Goal: Information Seeking & Learning: Check status

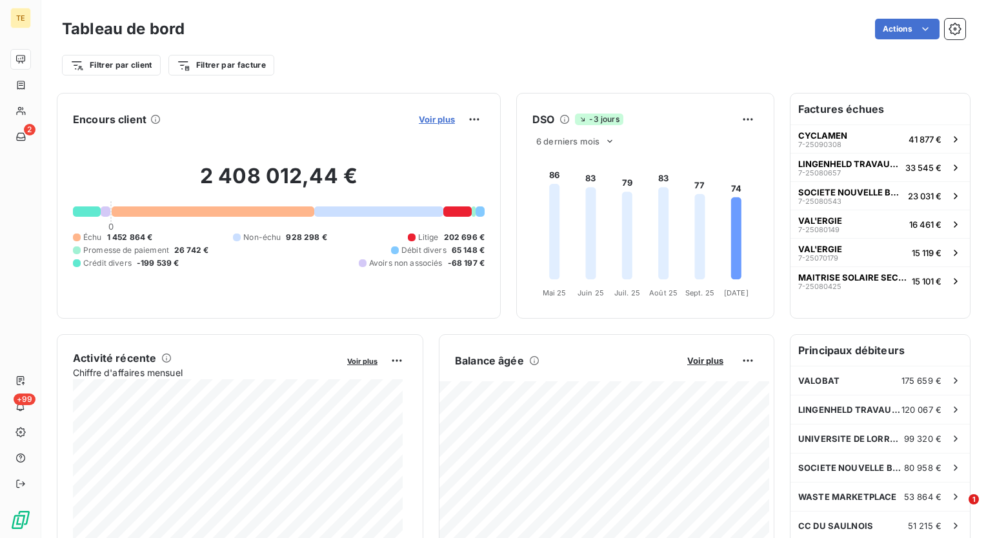
click at [426, 122] on span "Voir plus" at bounding box center [437, 119] width 36 height 10
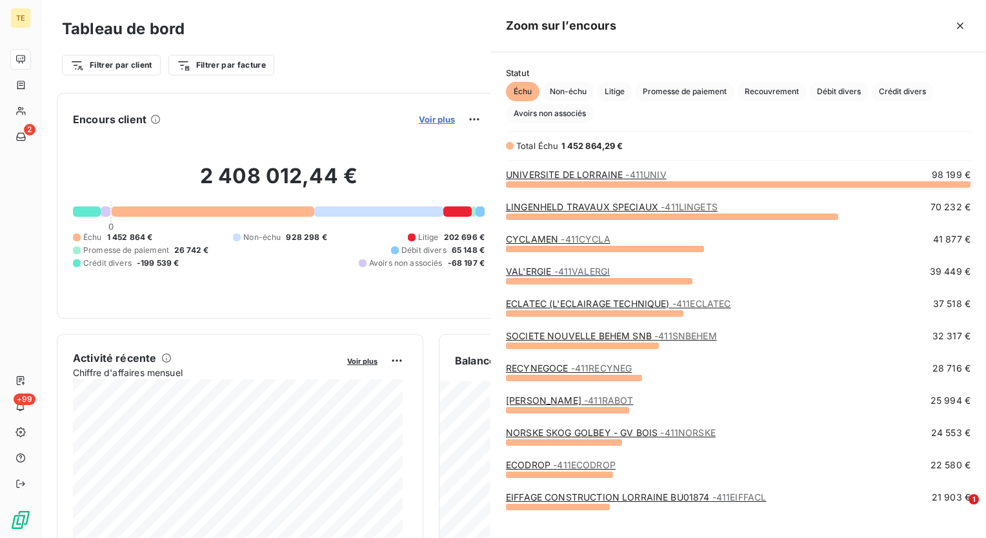
scroll to position [344, 485]
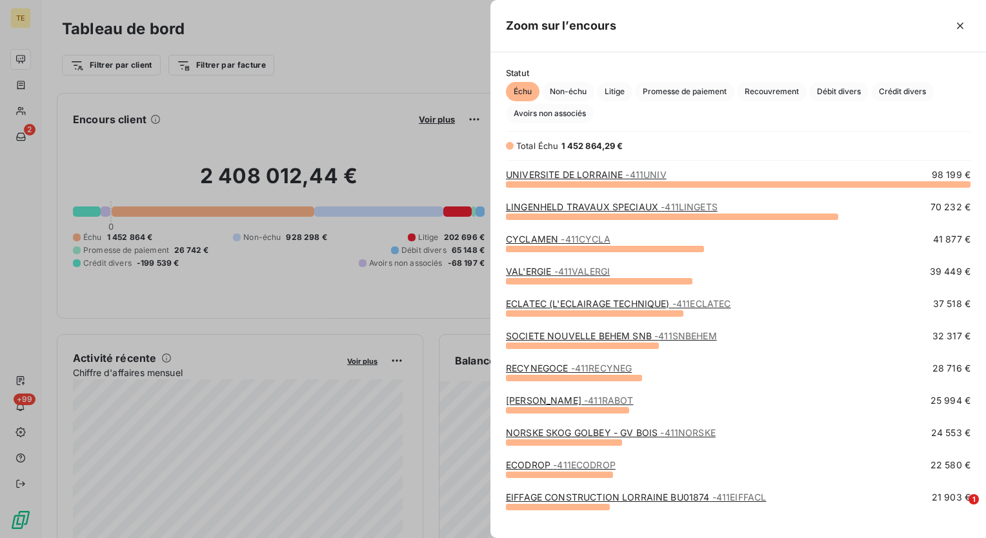
click at [550, 243] on link "CYCLAMEN - 411CYCLA" at bounding box center [558, 239] width 105 height 11
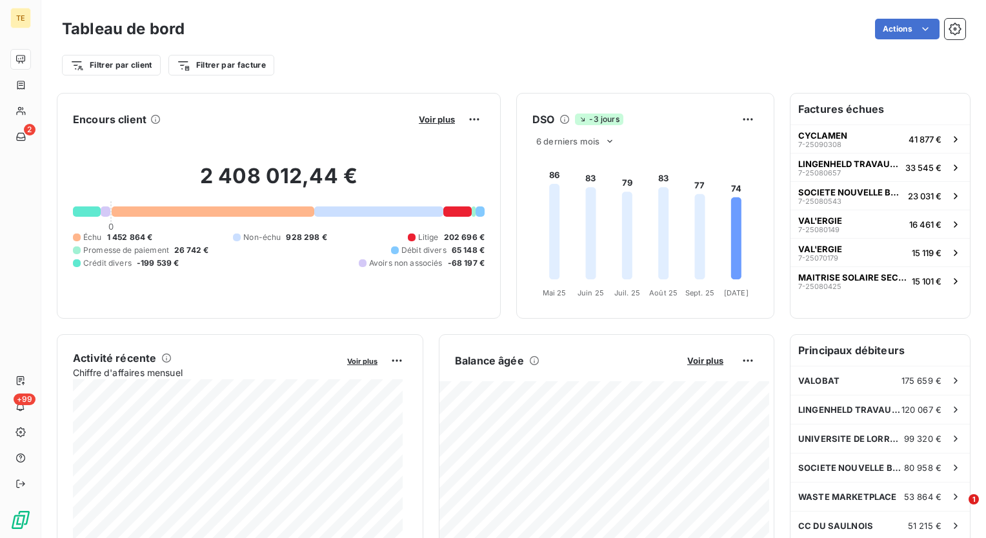
drag, startPoint x: 826, startPoint y: 92, endPoint x: 824, endPoint y: 99, distance: 6.6
click at [826, 94] on div "Factures échues CYCLAMEN 7-25090308 41 877 € LINGENHELD TRAVAUX SPECIAUX 7-2508…" at bounding box center [880, 206] width 181 height 226
click at [823, 105] on h6 "Factures échues" at bounding box center [879, 109] width 179 height 31
click at [835, 351] on h6 "Principaux débiteurs" at bounding box center [879, 350] width 179 height 31
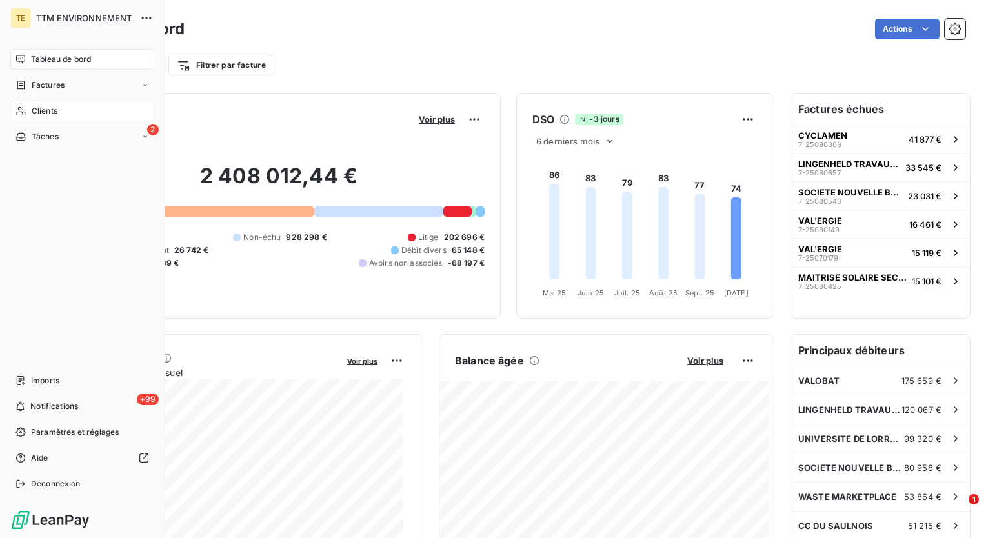
click at [38, 112] on span "Clients" at bounding box center [45, 111] width 26 height 12
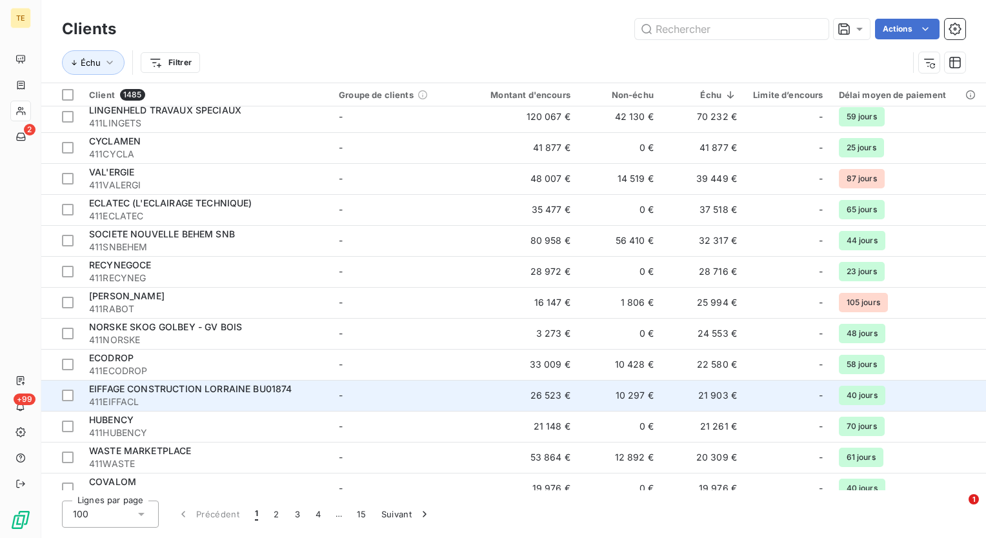
scroll to position [65, 0]
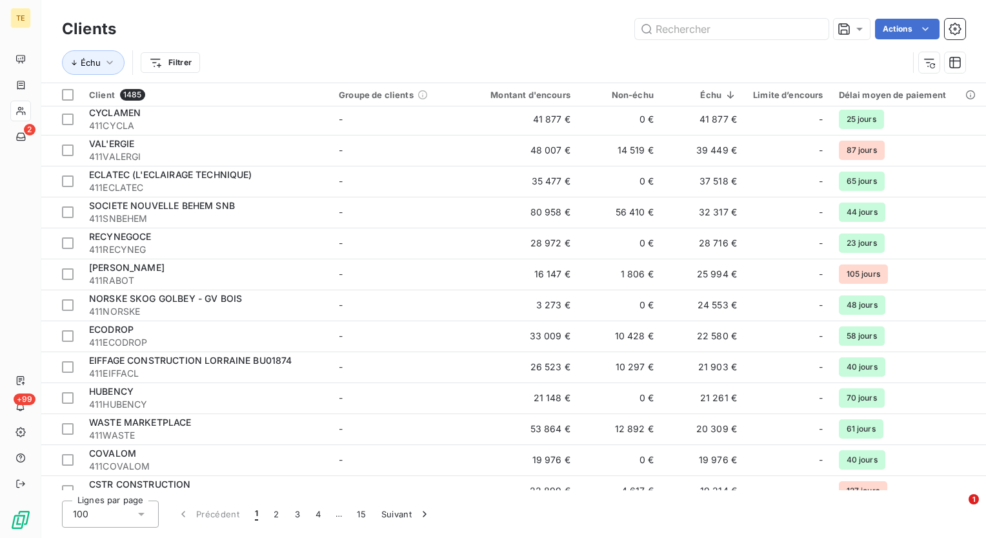
click at [456, 517] on div "Lignes par page 100 Précédent 1 2 3 4 … 15 Suivant" at bounding box center [513, 514] width 903 height 27
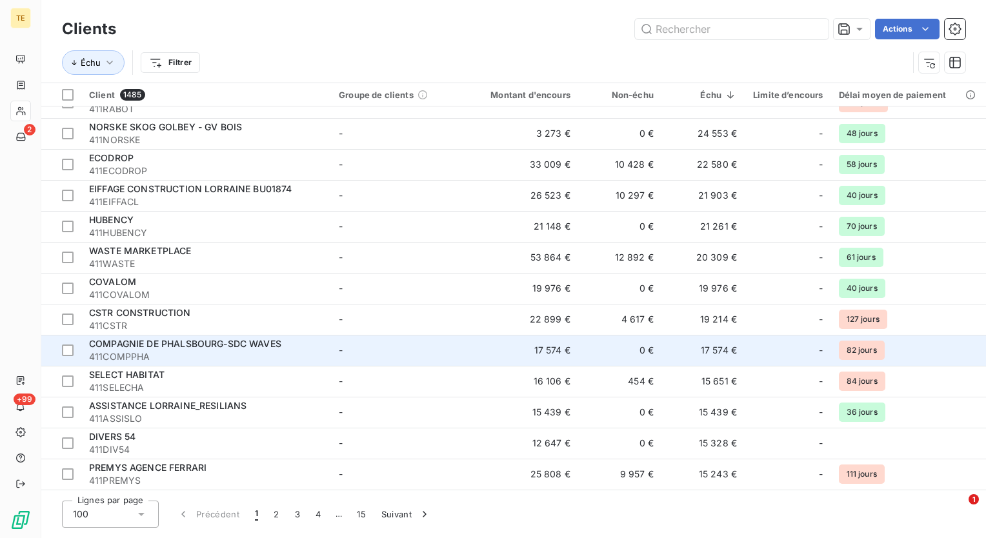
scroll to position [258, 0]
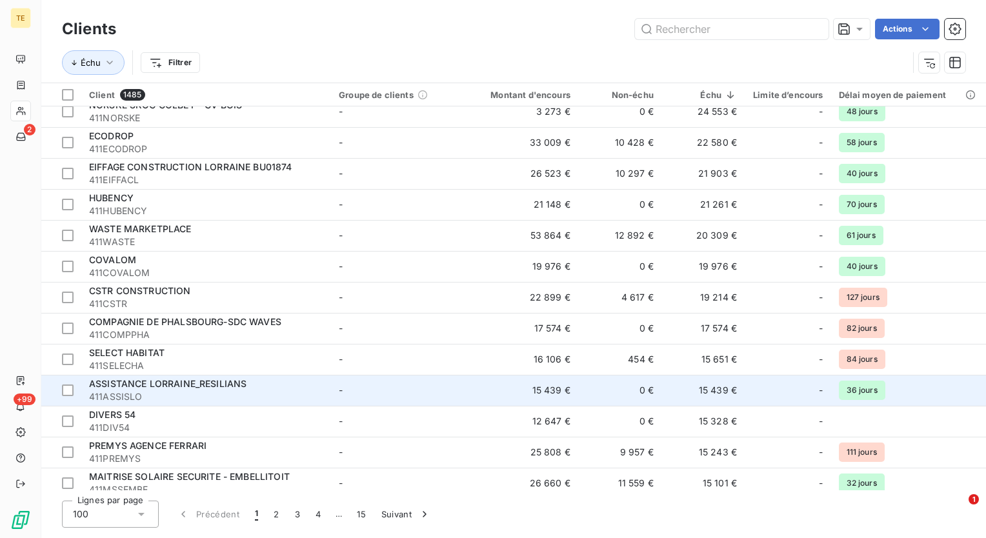
click at [186, 382] on span "ASSISTANCE LORRAINE_RESILIANS" at bounding box center [167, 383] width 157 height 11
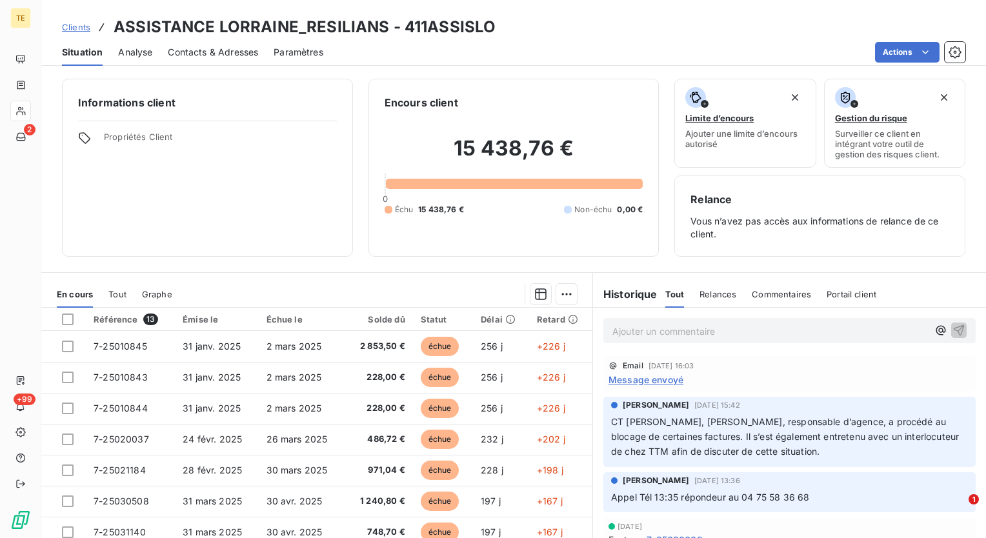
click at [593, 399] on div "[PERSON_NAME] [DATE] 15:42 CT [PERSON_NAME], [PERSON_NAME], responsable d’agenc…" at bounding box center [789, 431] width 393 height 75
click at [604, 446] on div "[PERSON_NAME] [DATE] 15:42 CT [PERSON_NAME], [PERSON_NAME], responsable d’agenc…" at bounding box center [789, 432] width 372 height 70
click at [475, 290] on div at bounding box center [382, 294] width 389 height 21
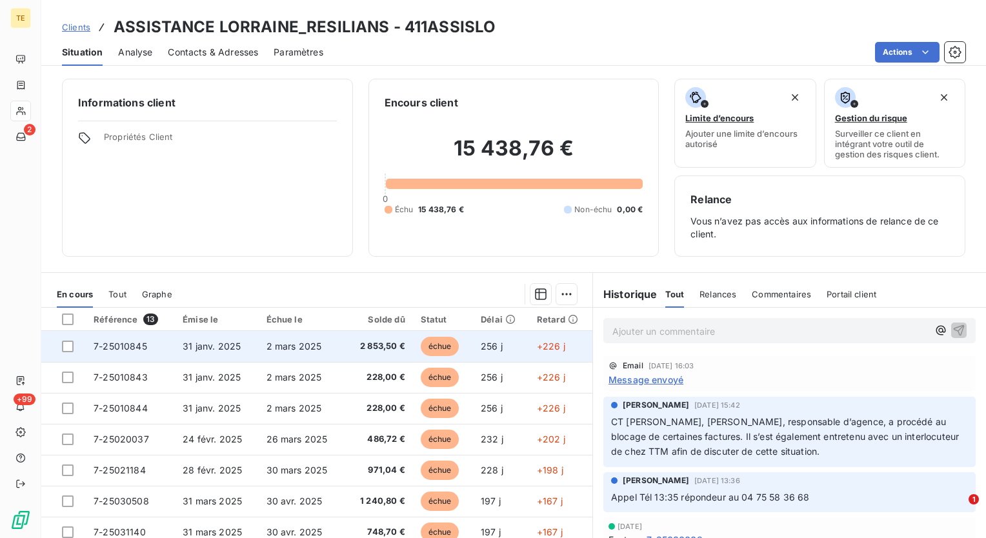
click at [354, 343] on span "2 853,50 €" at bounding box center [379, 346] width 54 height 13
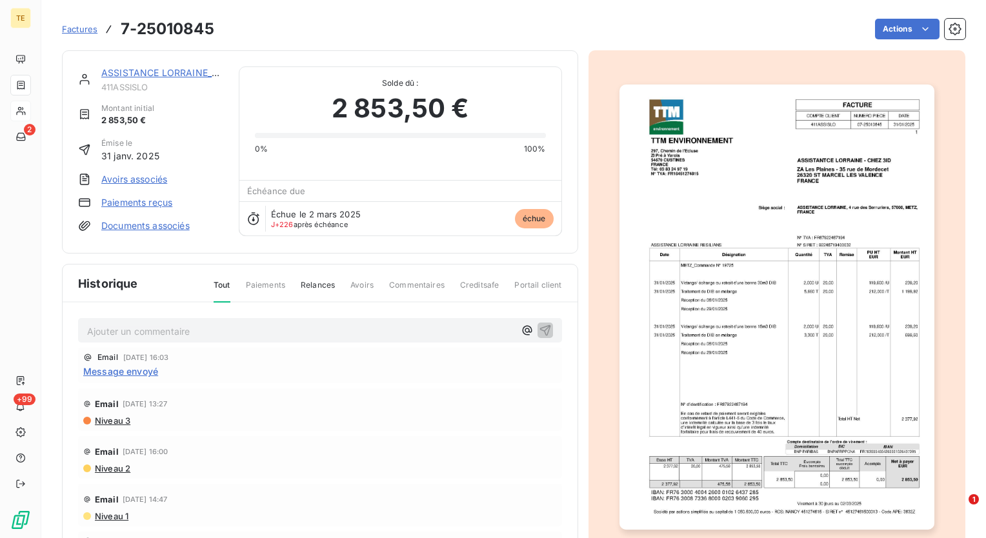
click at [134, 68] on link "ASSISTANCE LORRAINE_RESILIANS" at bounding box center [179, 72] width 157 height 11
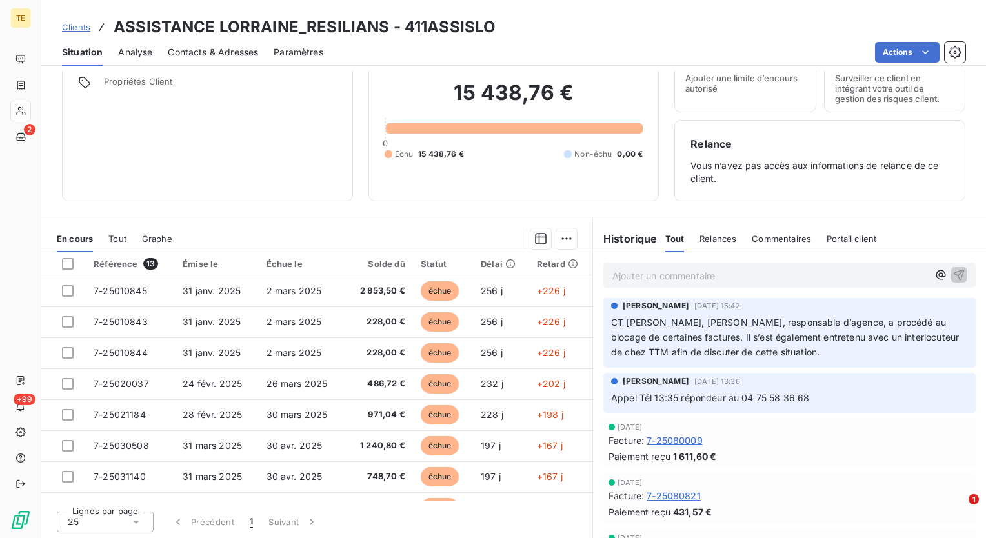
scroll to position [65, 0]
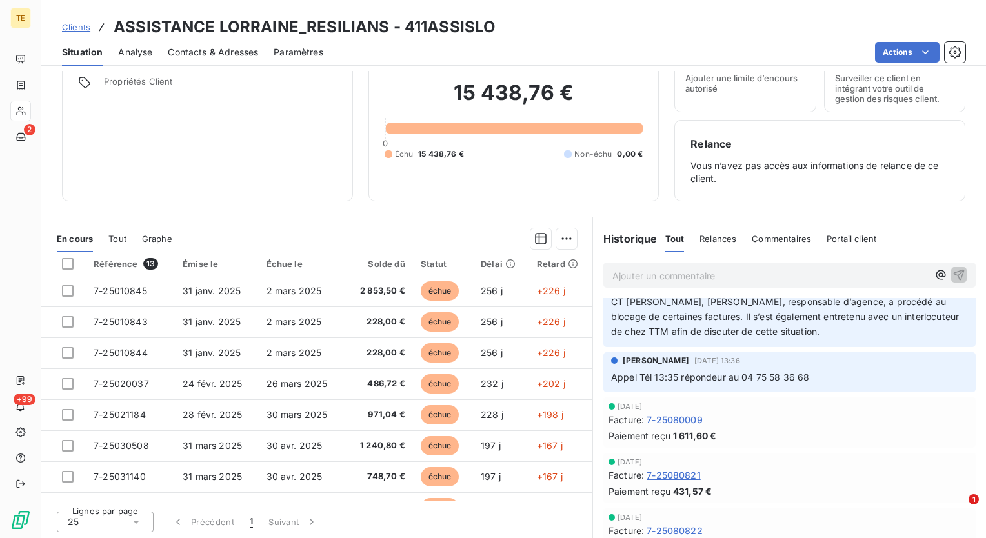
click at [591, 210] on div "Informations client Propriétés Client Encours client 15 438,76 € 0 Échu 15 438,…" at bounding box center [513, 304] width 944 height 467
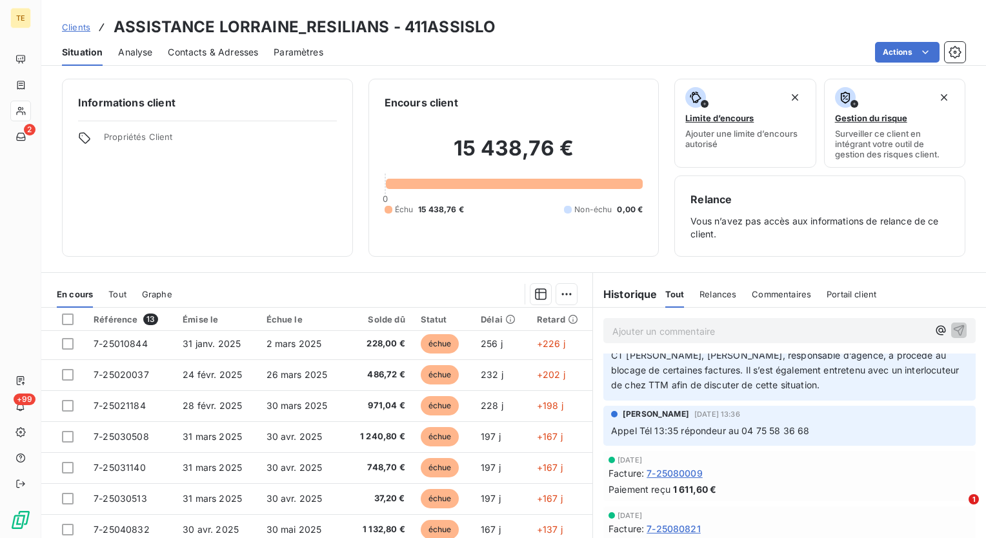
scroll to position [0, 0]
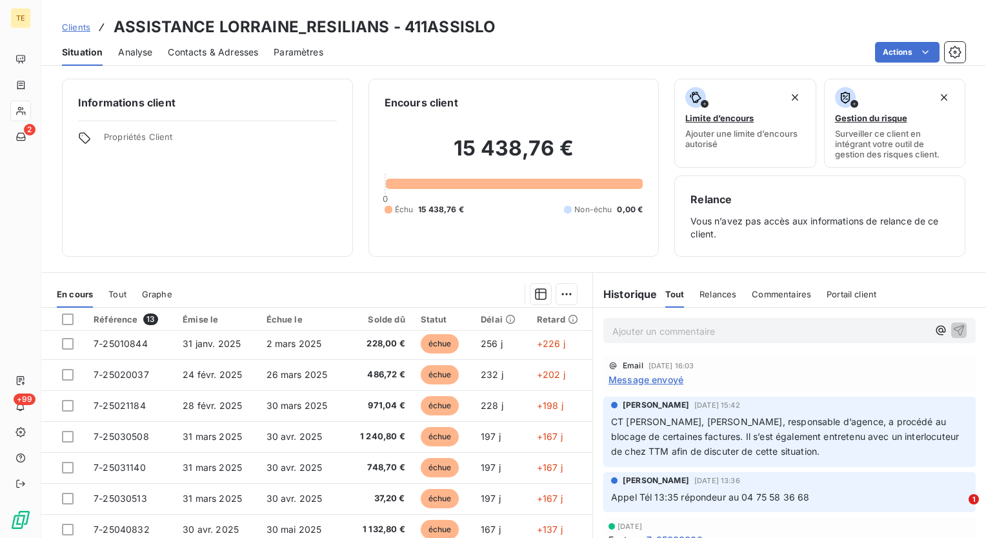
click at [584, 262] on div "Informations client Propriétés Client Encours client 15 438,76 € 0 Échu 15 438,…" at bounding box center [513, 304] width 944 height 467
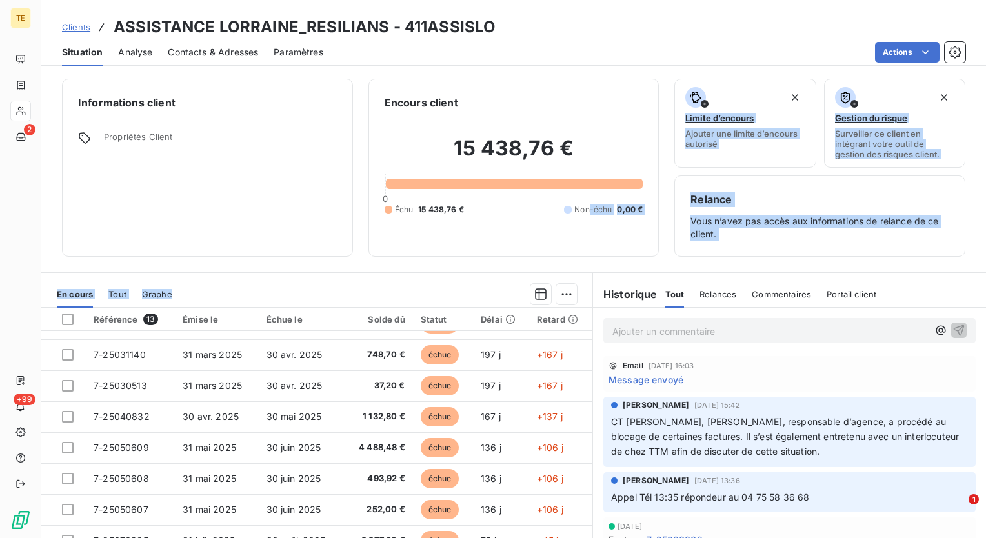
scroll to position [55, 0]
